Goal: Transaction & Acquisition: Book appointment/travel/reservation

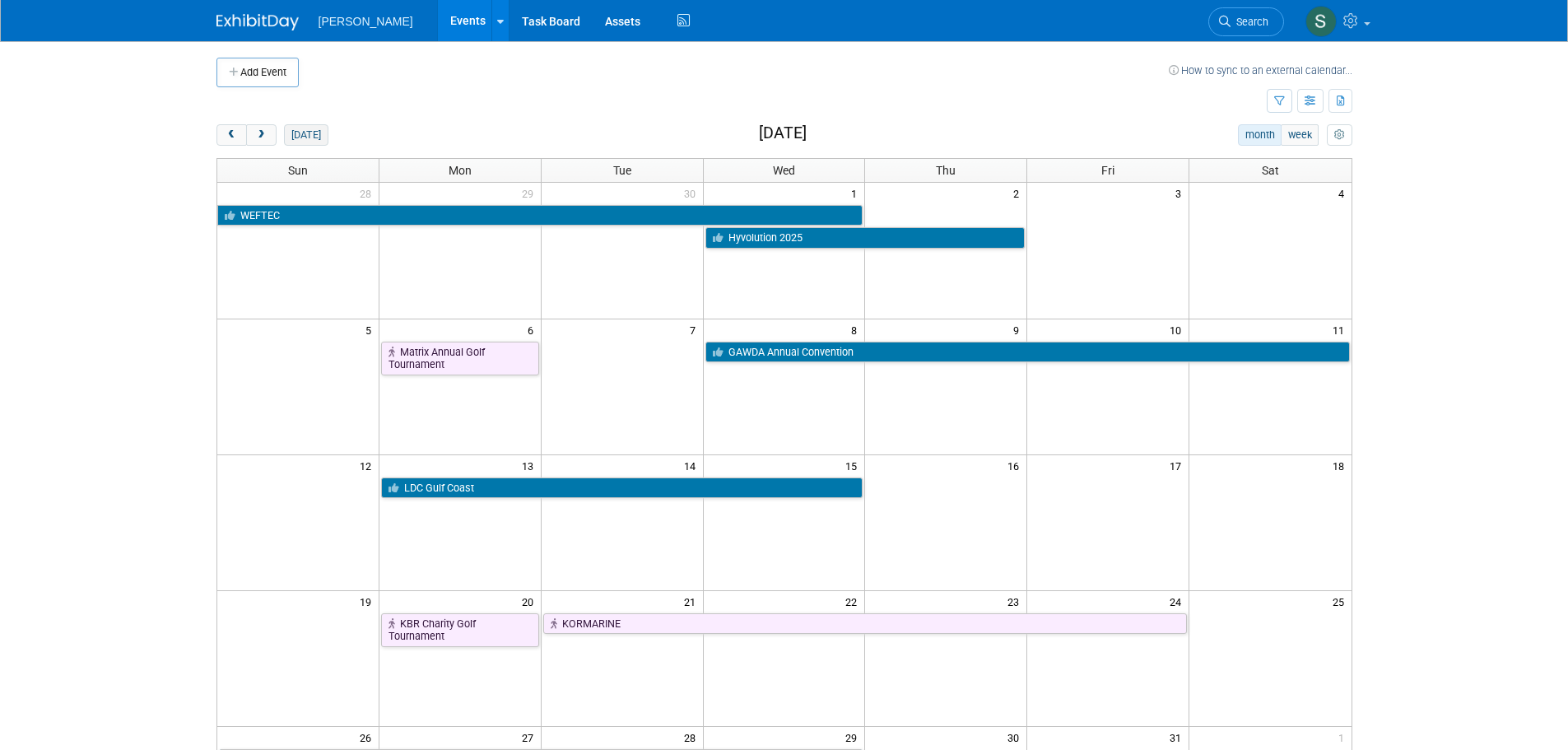
click at [310, 129] on button "[DATE]" at bounding box center [306, 135] width 43 height 22
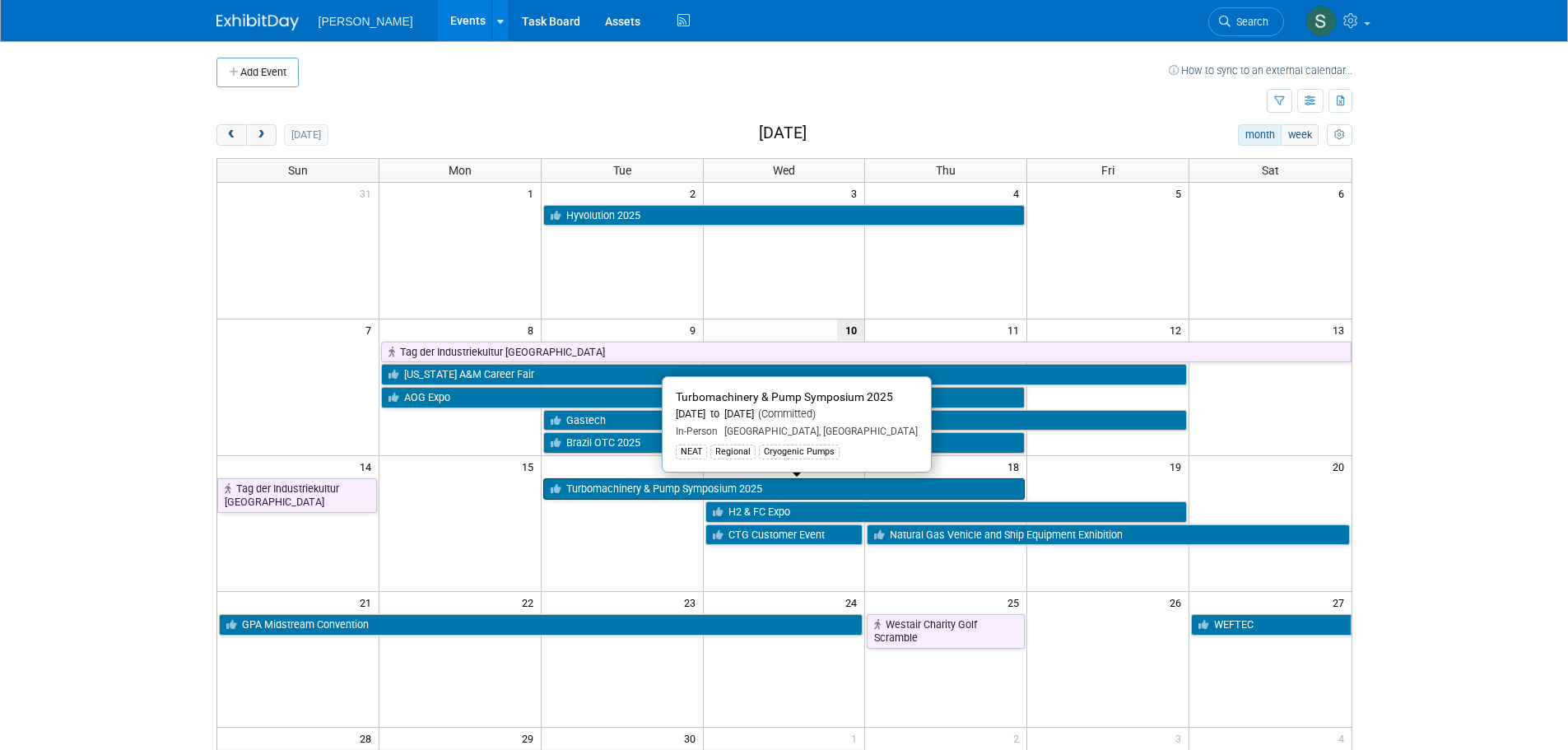
click at [609, 483] on link "Turbomachinery & Pump Symposium 2025" at bounding box center [784, 489] width 482 height 22
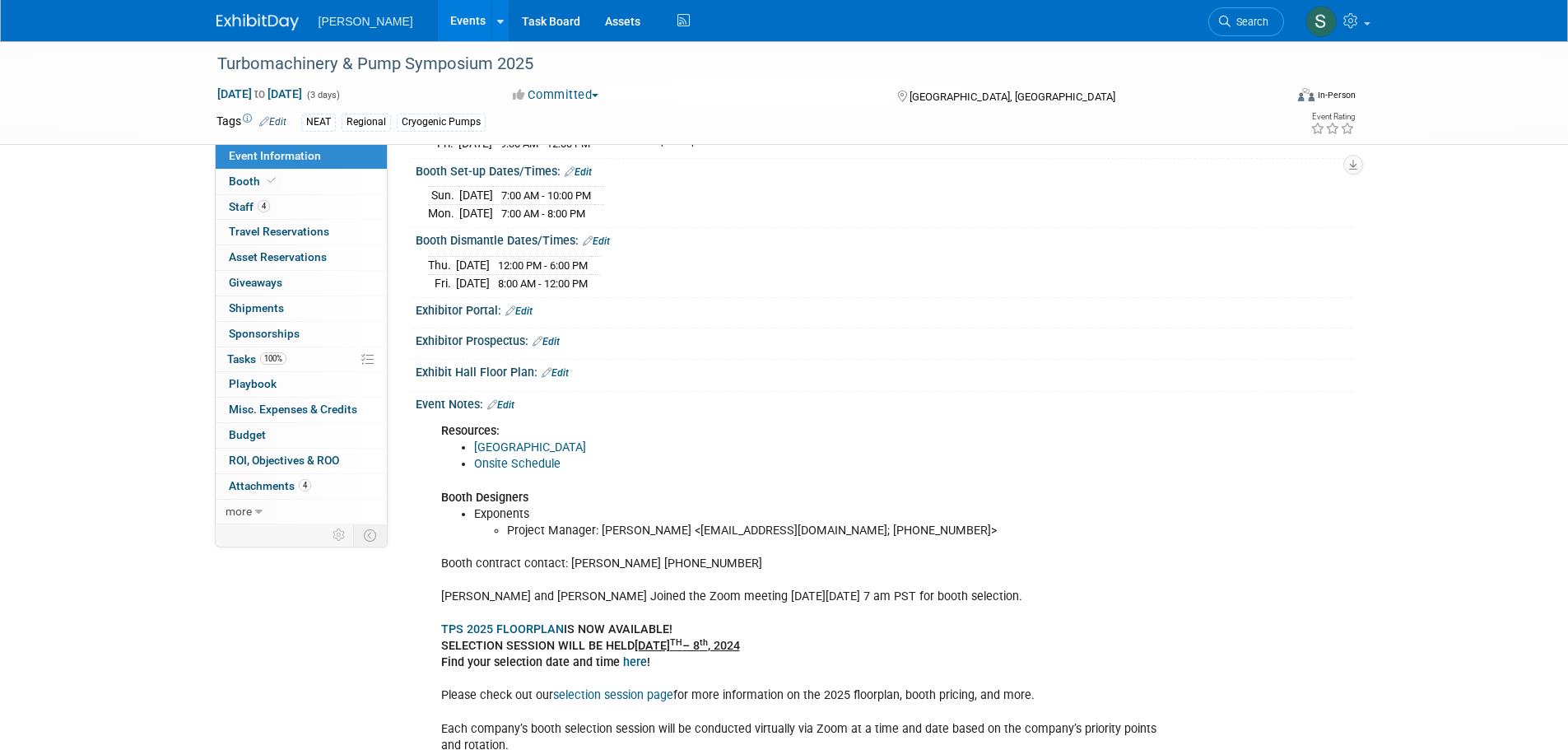
scroll to position [329, 0]
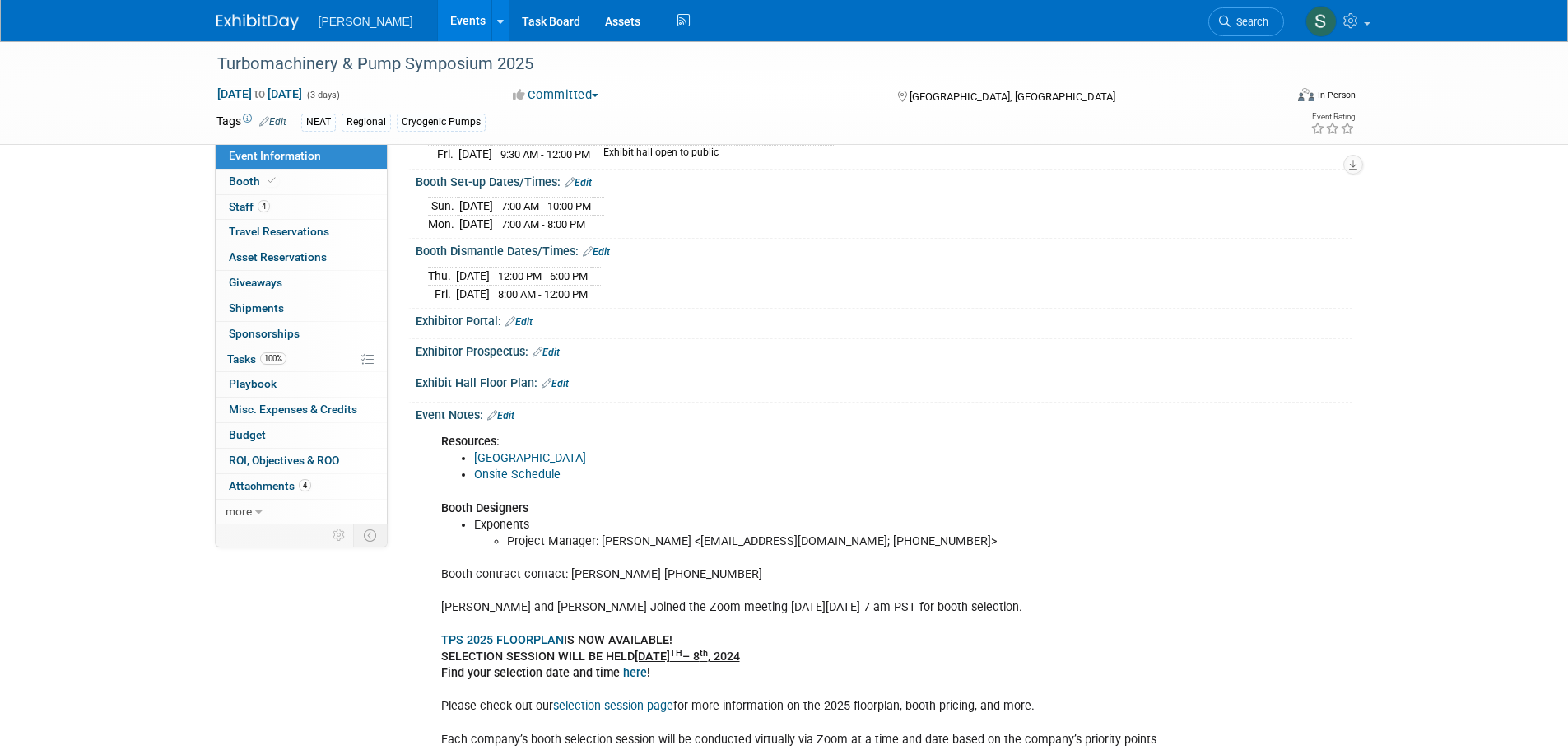
click at [524, 452] on link "Hotel Block" at bounding box center [530, 458] width 112 height 14
click at [438, 27] on link "Events" at bounding box center [468, 21] width 60 height 41
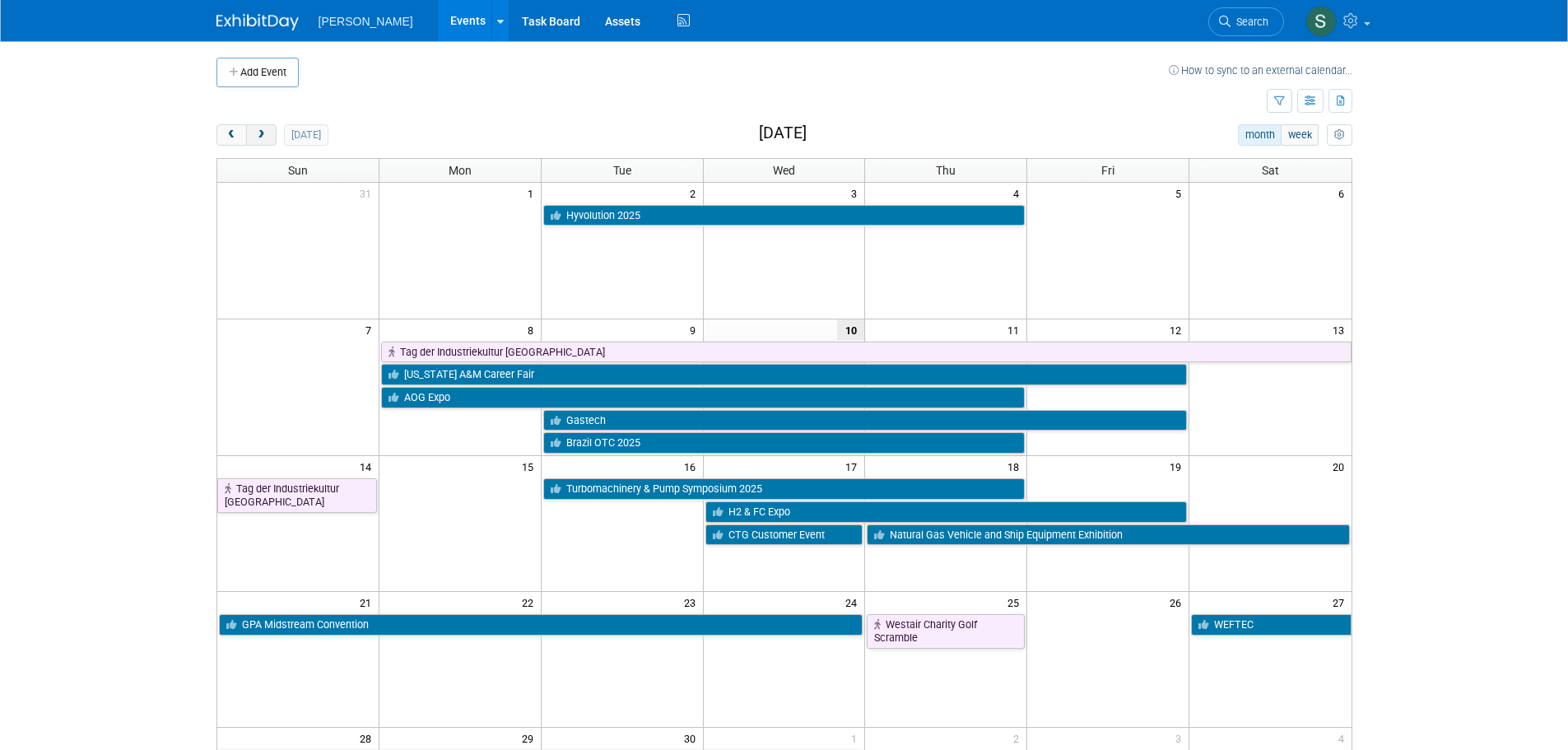
click at [262, 137] on span "next" at bounding box center [261, 136] width 12 height 10
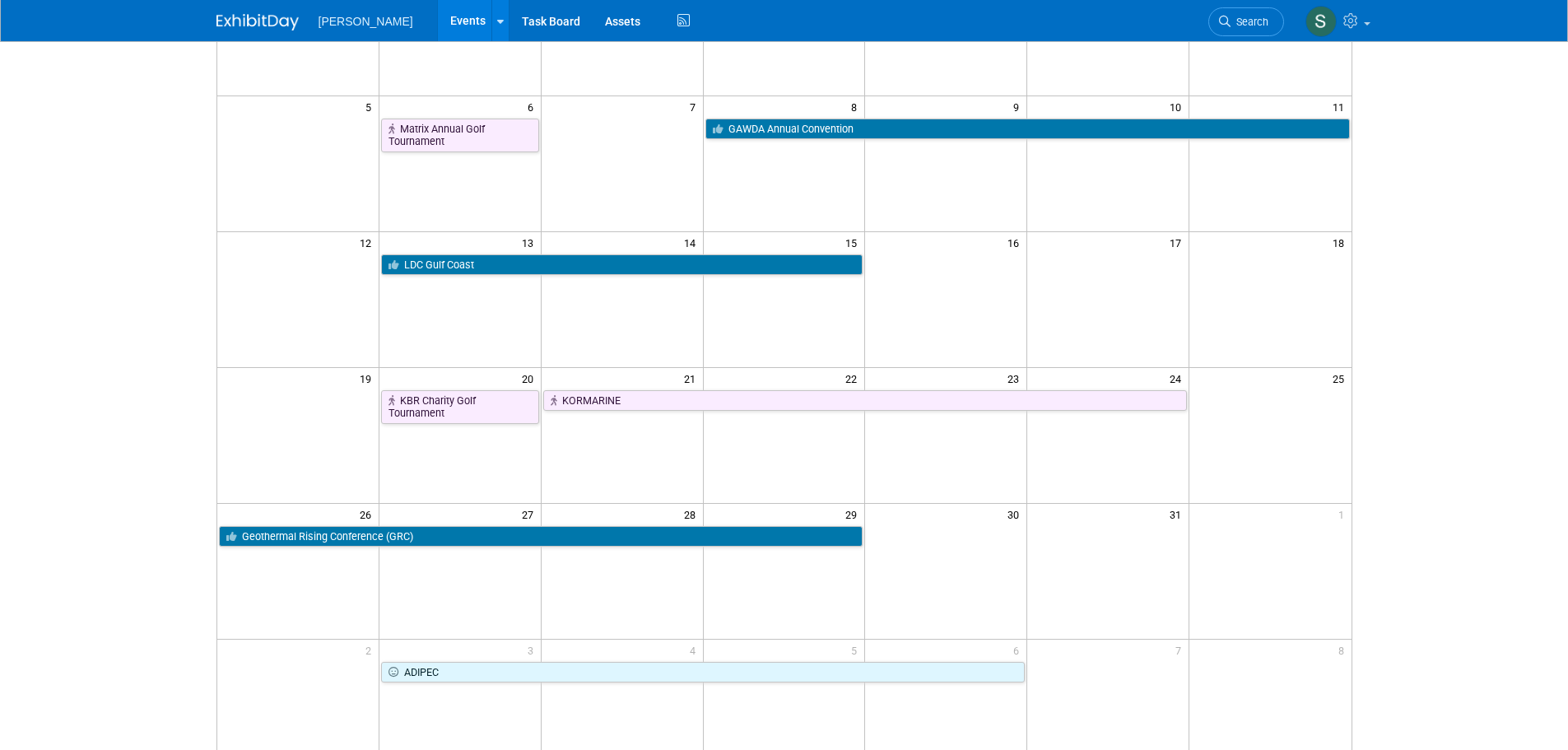
scroll to position [247, 0]
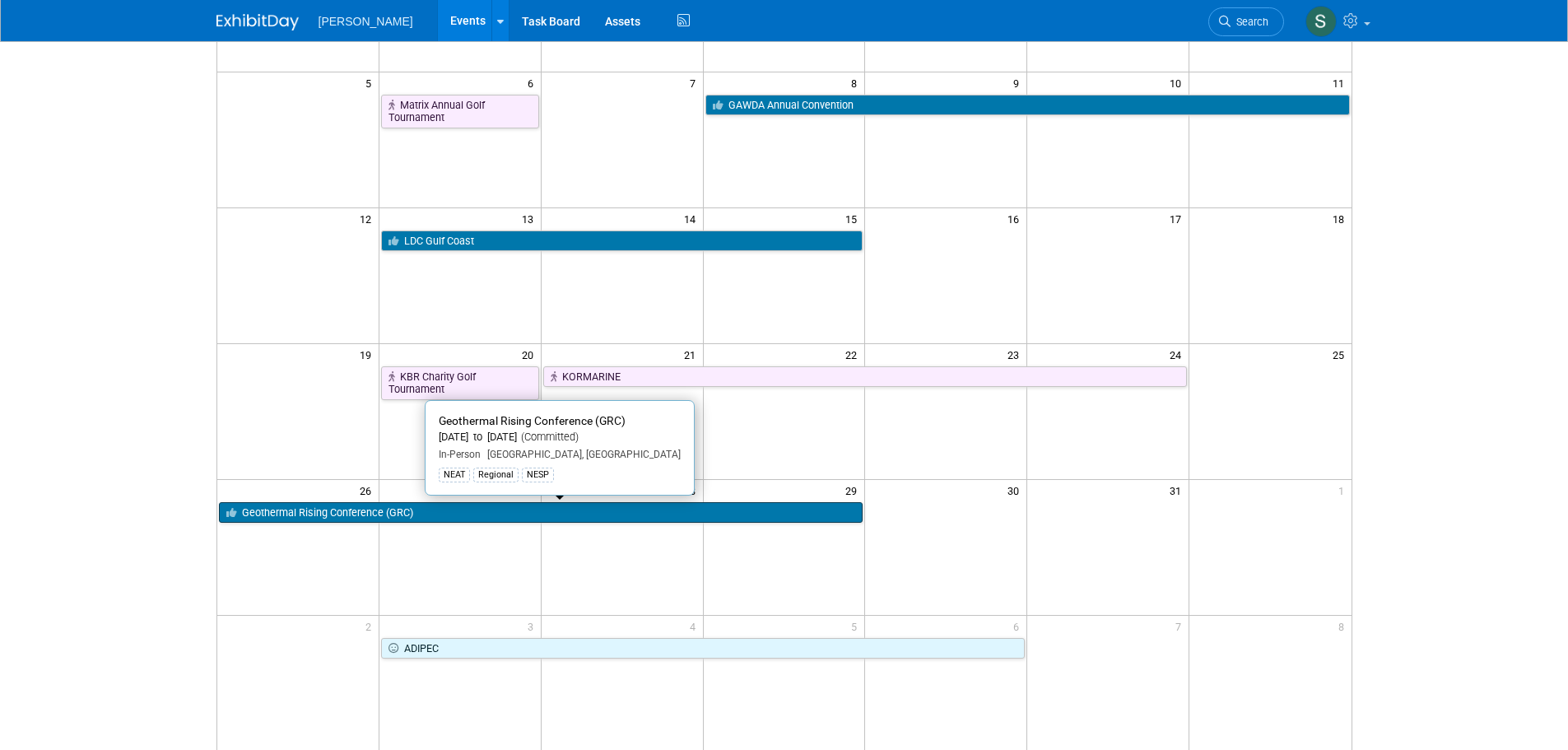
click at [458, 516] on link "Geothermal Rising Conference (GRC)" at bounding box center [541, 512] width 644 height 22
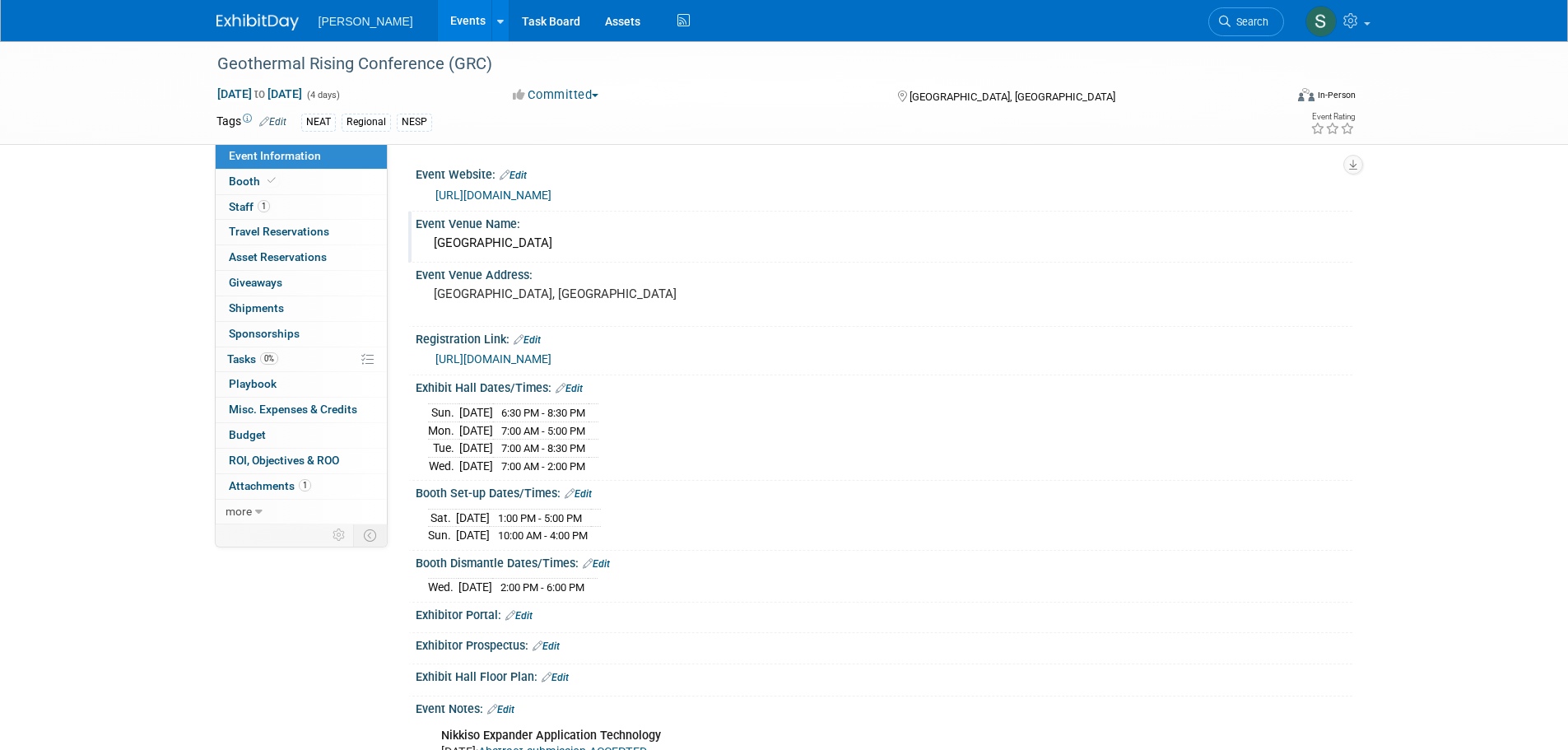
click at [557, 243] on div "Peppermill Resort & Casino" at bounding box center [884, 244] width 912 height 26
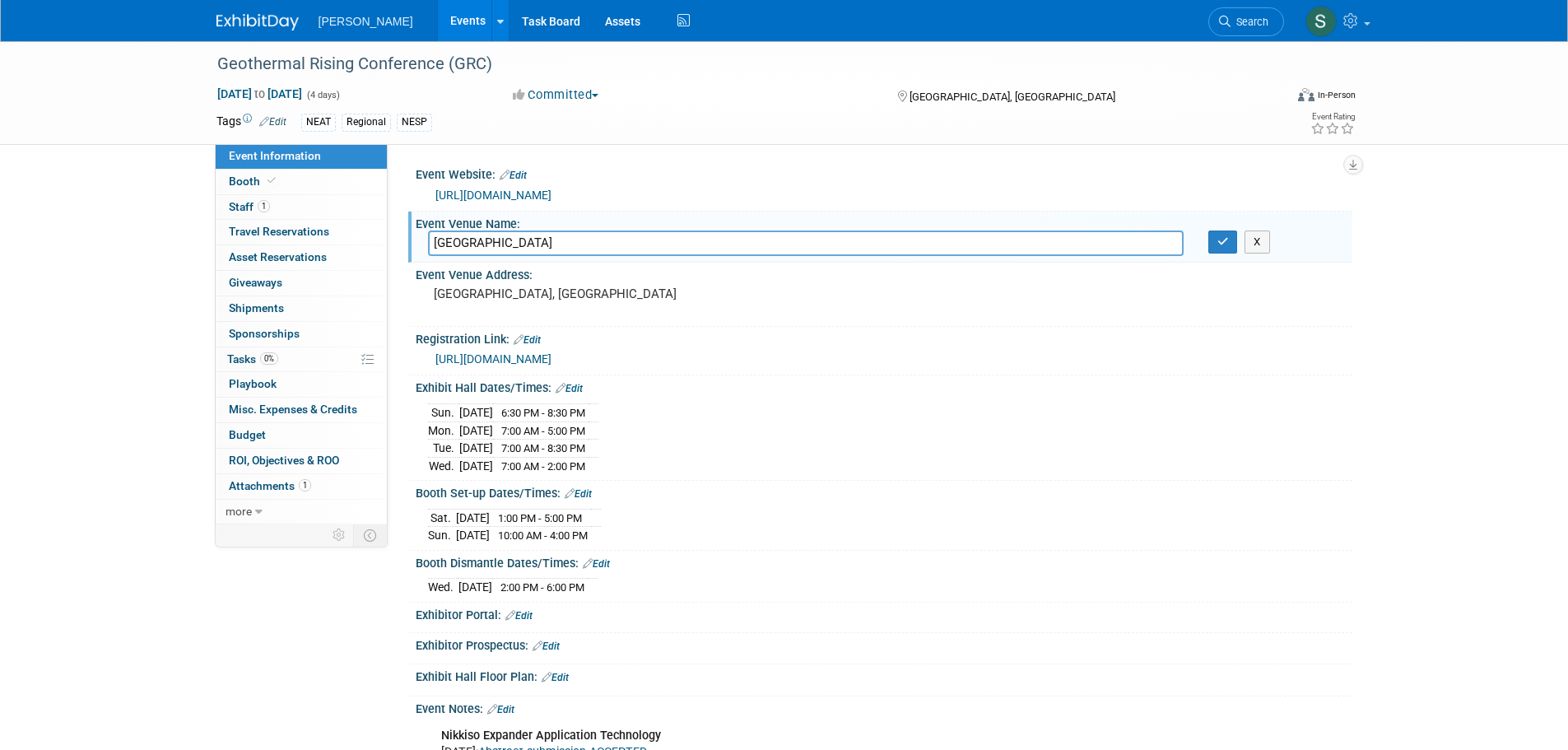
click at [557, 243] on input "Peppermill Resort & Casino" at bounding box center [805, 244] width 756 height 26
